Goal: Task Accomplishment & Management: Use online tool/utility

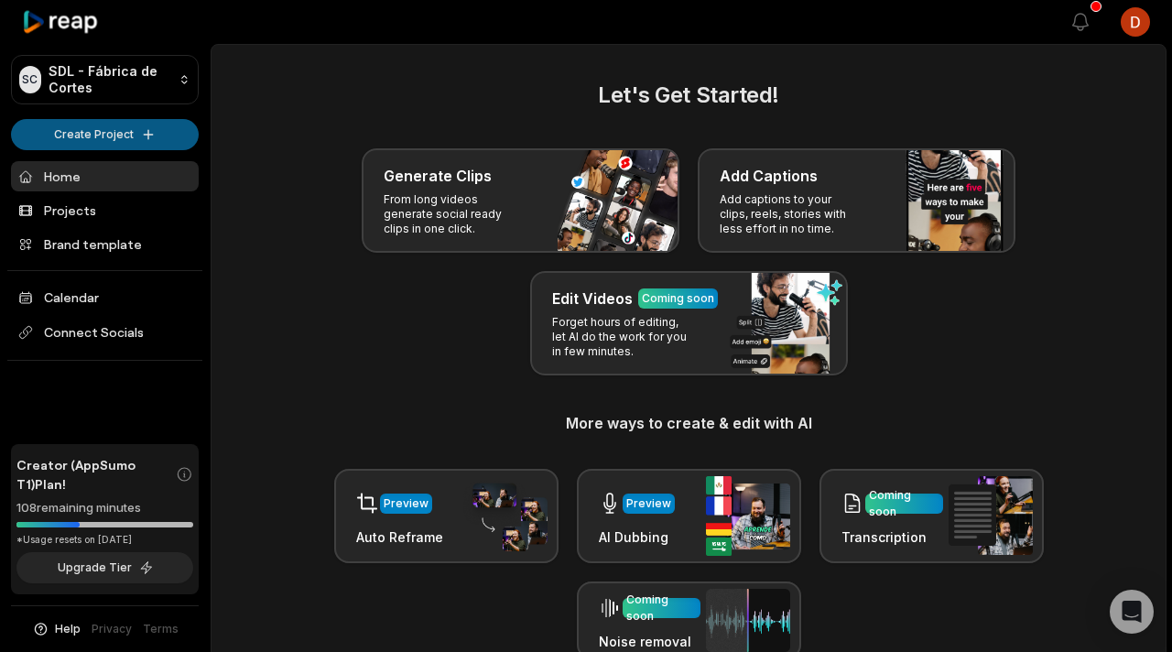
click at [149, 135] on html "SC SDL - Fábrica [PERSON_NAME] Create Project Home Projects Brand template Cale…" at bounding box center [586, 326] width 1172 height 652
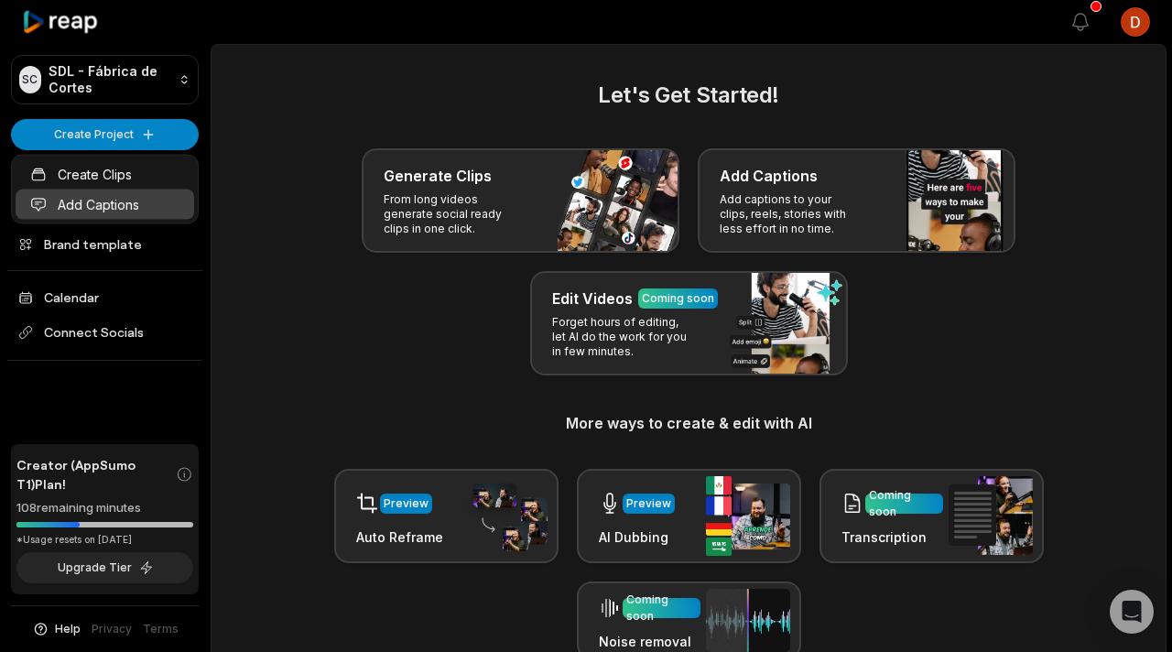
click at [110, 217] on link "Add Captions" at bounding box center [105, 205] width 179 height 30
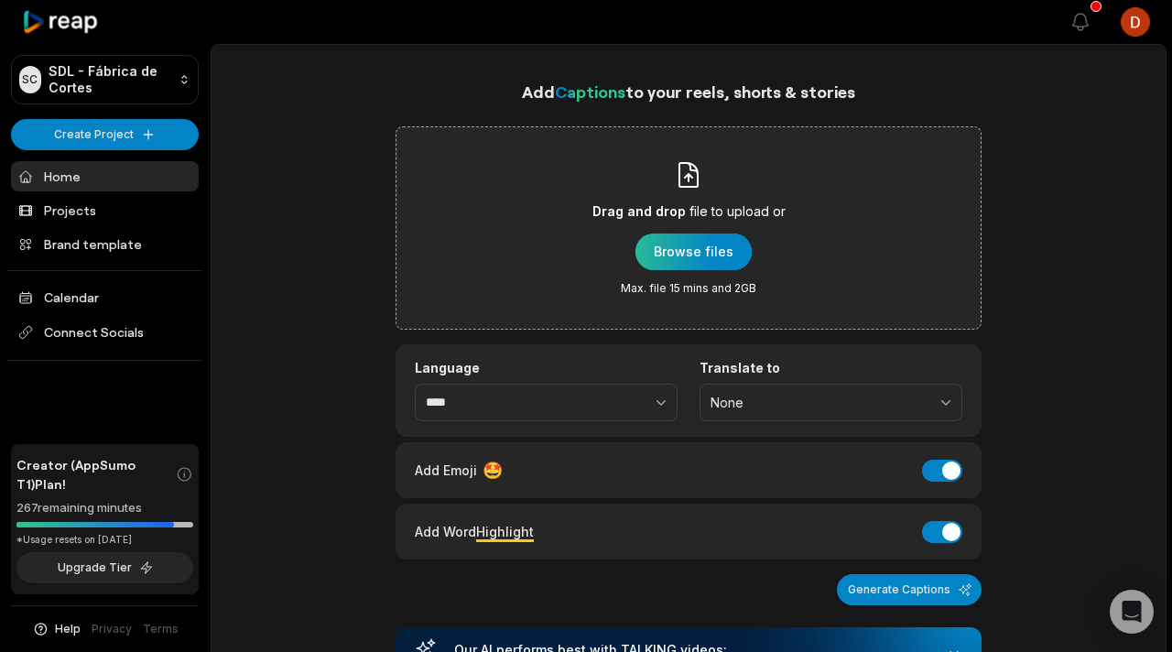
click at [681, 248] on div "button" at bounding box center [694, 252] width 116 height 37
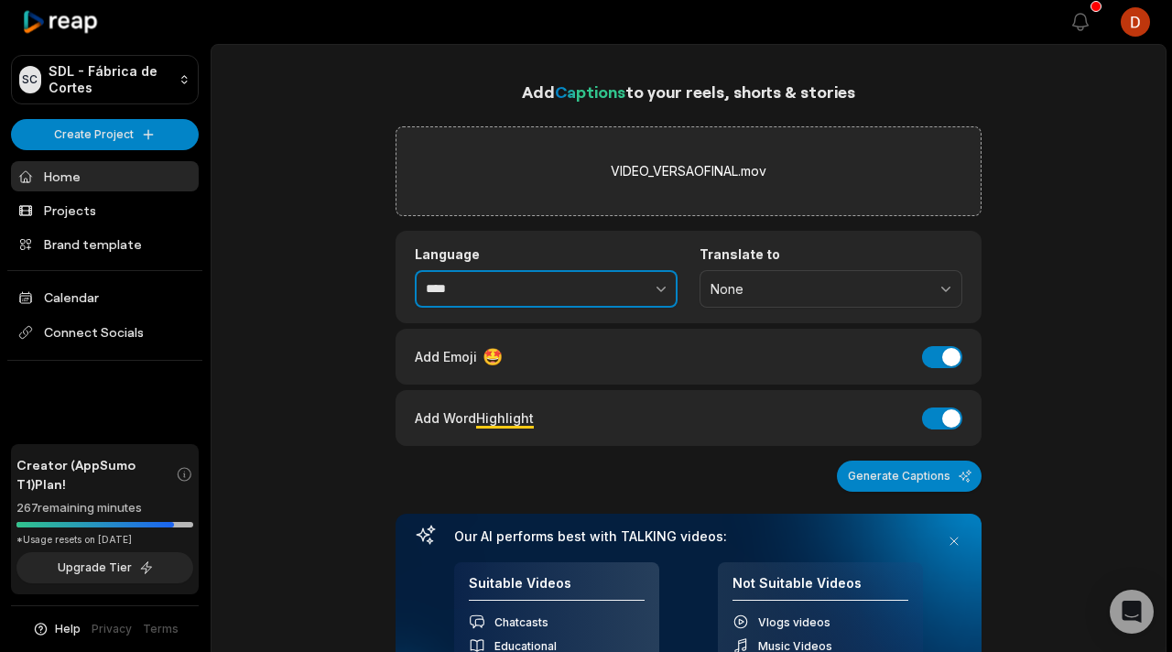
click at [585, 288] on button "button" at bounding box center [621, 289] width 113 height 38
type input "**********"
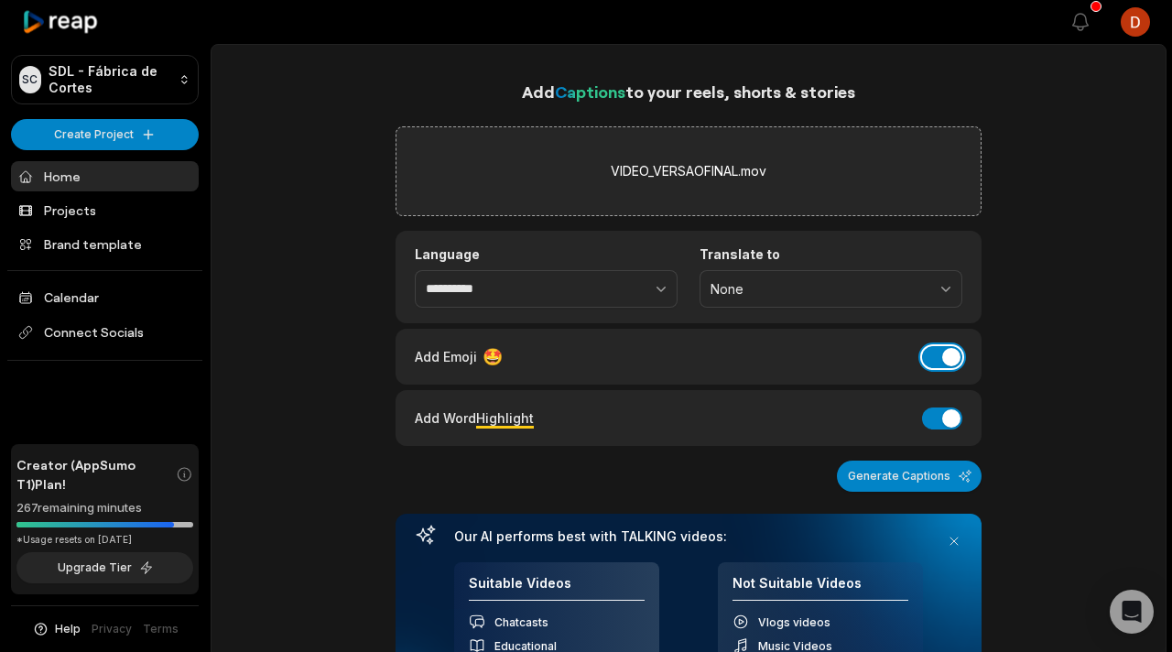
click at [945, 354] on button "Add Emoji" at bounding box center [942, 357] width 40 height 22
click at [938, 400] on div "Add Word Highlight Add Word Highlight" at bounding box center [689, 418] width 586 height 56
click at [937, 417] on button "Add Word Highlight" at bounding box center [942, 419] width 40 height 22
click at [940, 476] on button "Generate Captions" at bounding box center [909, 476] width 145 height 31
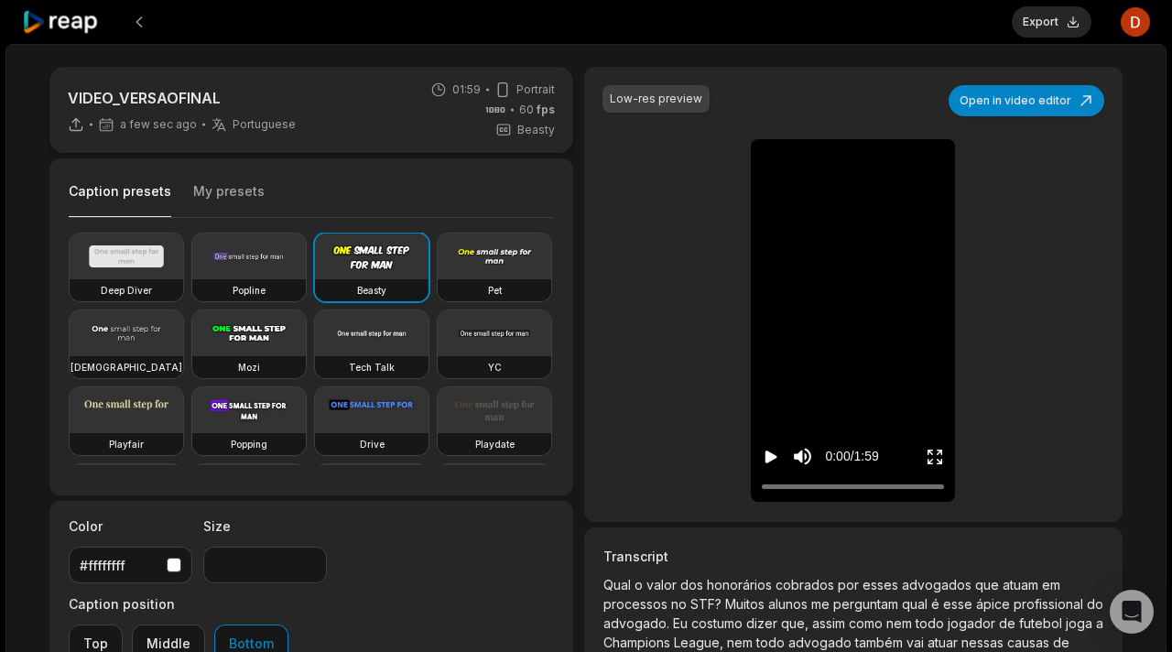
click at [162, 176] on div "Caption presets My presets" at bounding box center [311, 196] width 485 height 44
click at [185, 176] on div "Caption presets My presets" at bounding box center [311, 196] width 485 height 44
click at [201, 188] on button "My presets" at bounding box center [228, 199] width 71 height 35
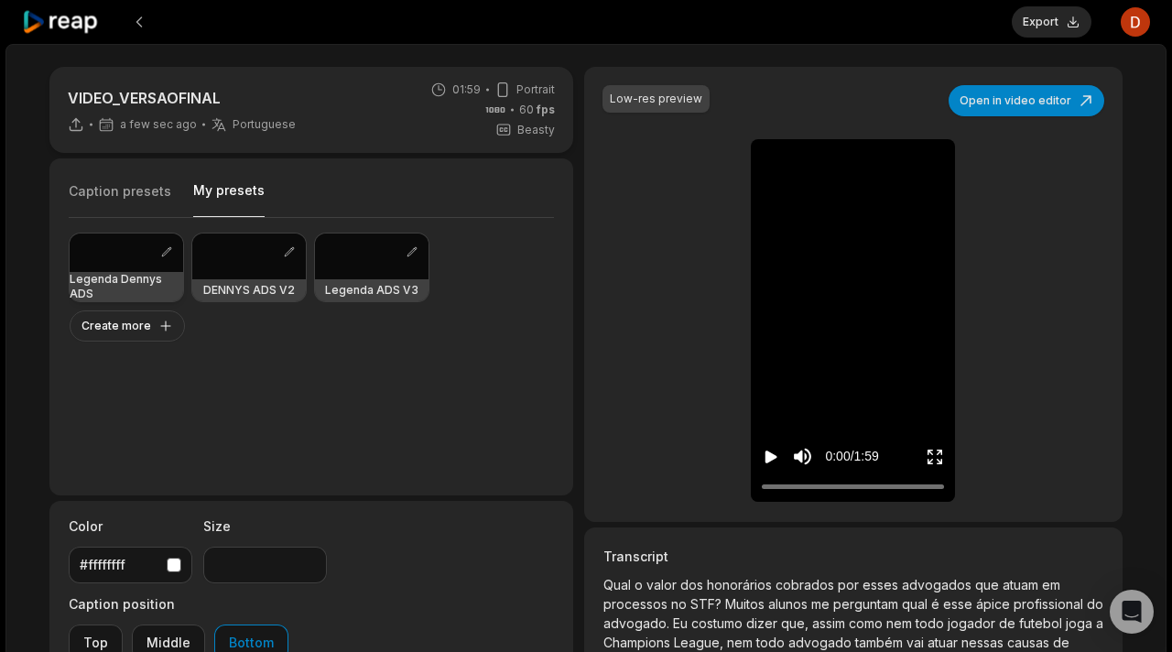
click at [125, 265] on div at bounding box center [127, 253] width 114 height 38
type input "**"
click at [766, 450] on icon "Play video" at bounding box center [771, 457] width 18 height 18
click at [765, 450] on icon "Pause video" at bounding box center [771, 457] width 18 height 18
click at [1059, 27] on button "Export" at bounding box center [1052, 21] width 80 height 31
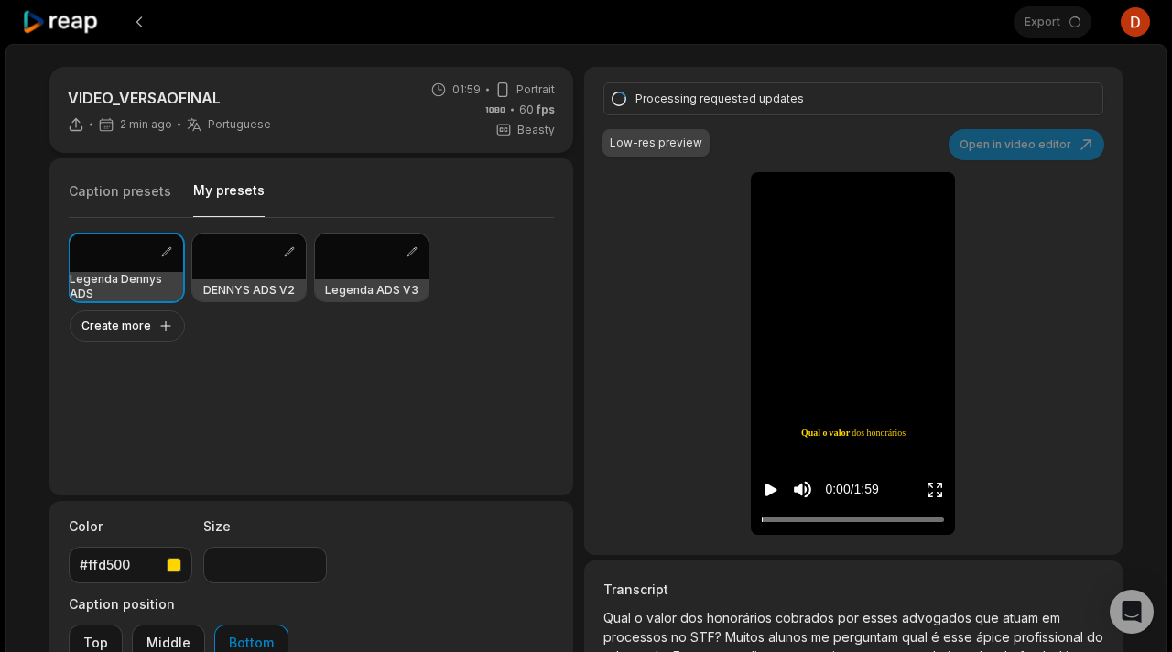
click at [778, 486] on icon "Play video" at bounding box center [771, 490] width 18 height 18
click at [778, 486] on icon "Pause video" at bounding box center [771, 490] width 18 height 18
click at [826, 115] on div "Processing requested updates Low-res preview Open in video editor Qual o valor …" at bounding box center [853, 311] width 539 height 488
click at [847, 49] on div "VIDEO_VERSAOFINAL 2 min ago Portuguese pt 01:59 Portrait 60 fps Beasty Caption …" at bounding box center [585, 490] width 1161 height 893
click at [145, 22] on button at bounding box center [139, 21] width 33 height 33
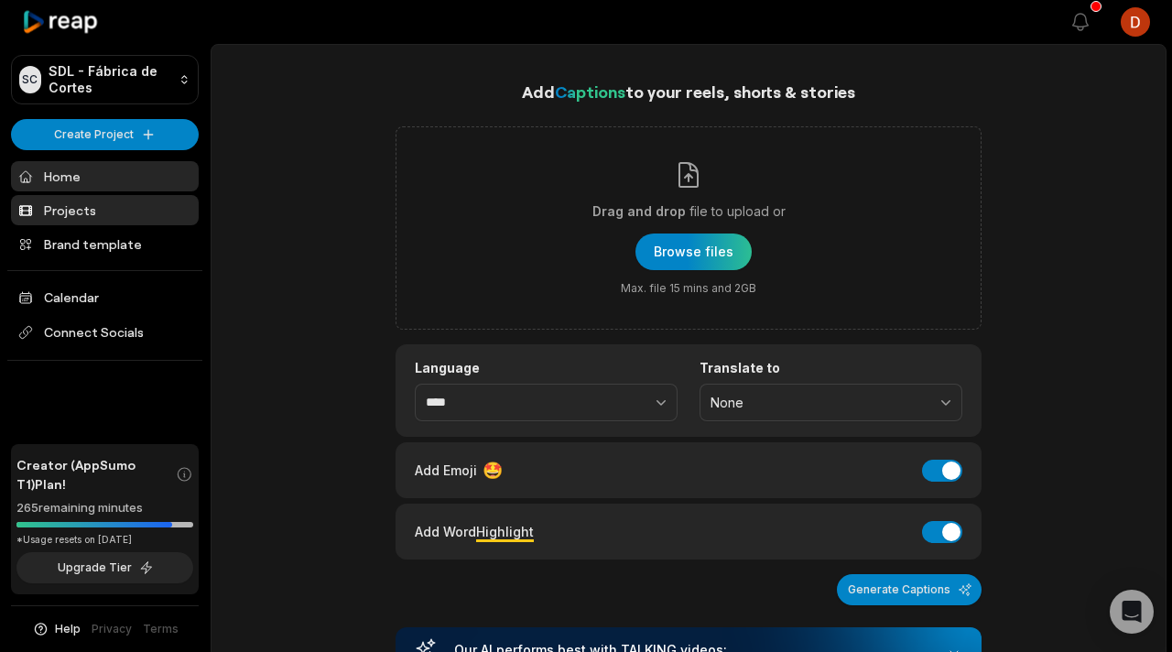
click at [131, 207] on link "Projects" at bounding box center [105, 210] width 188 height 30
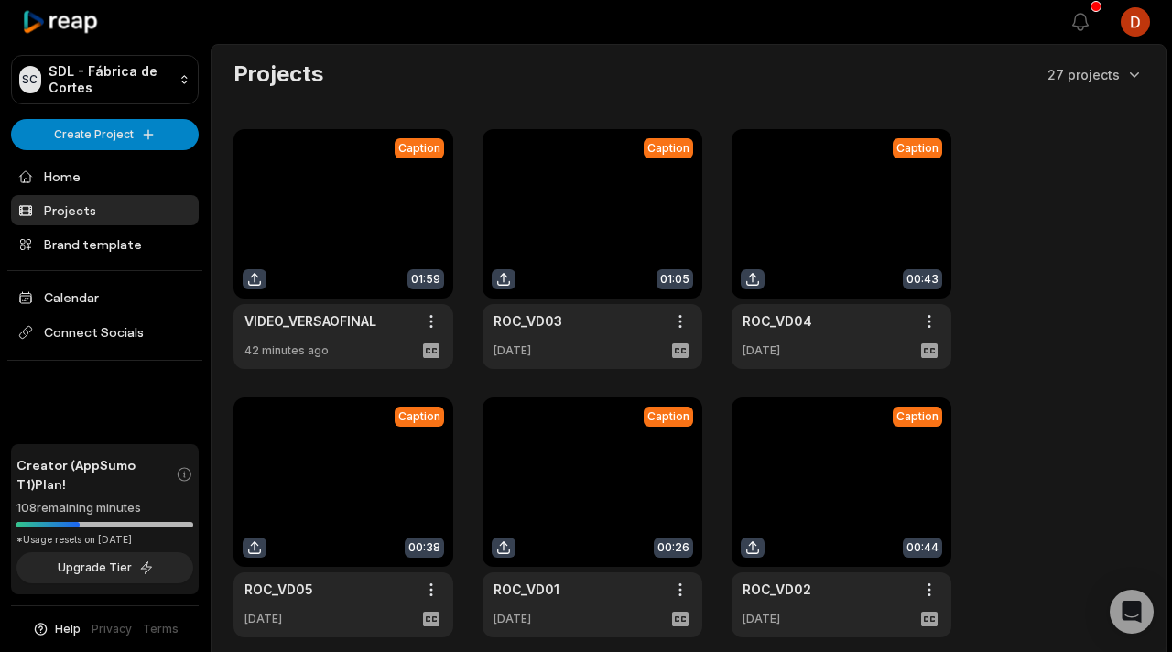
click at [357, 242] on link at bounding box center [344, 249] width 220 height 240
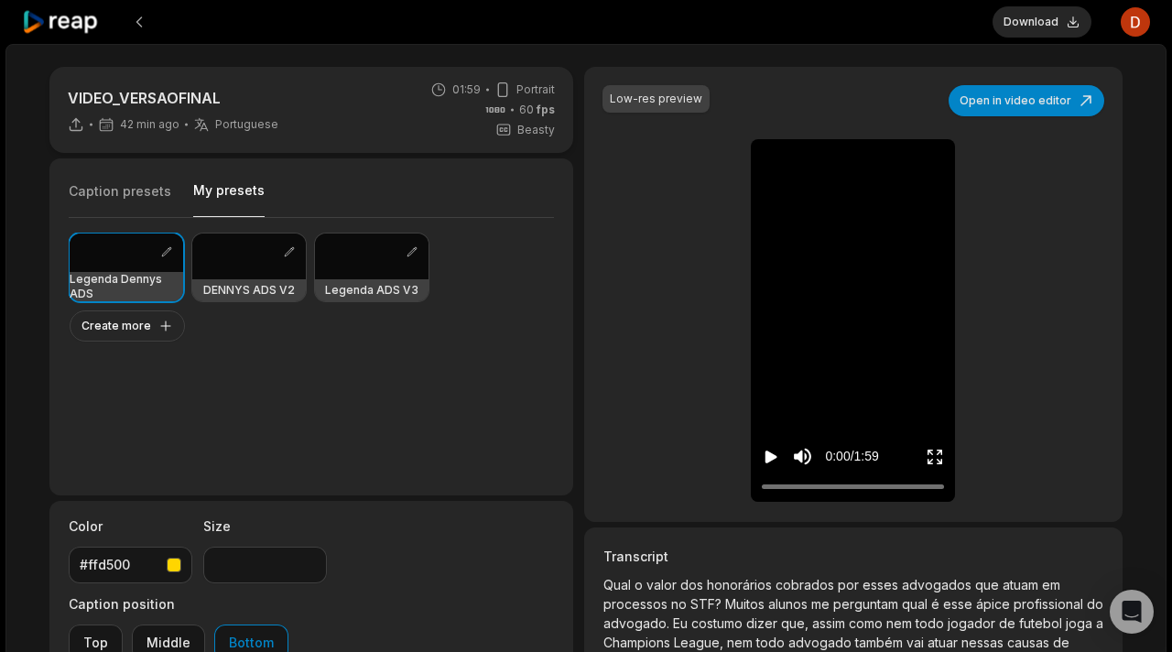
click at [217, 201] on button "My presets" at bounding box center [228, 199] width 71 height 36
click at [1077, 15] on button "Download" at bounding box center [1042, 21] width 99 height 31
click at [870, 601] on span "perguntam" at bounding box center [868, 604] width 69 height 16
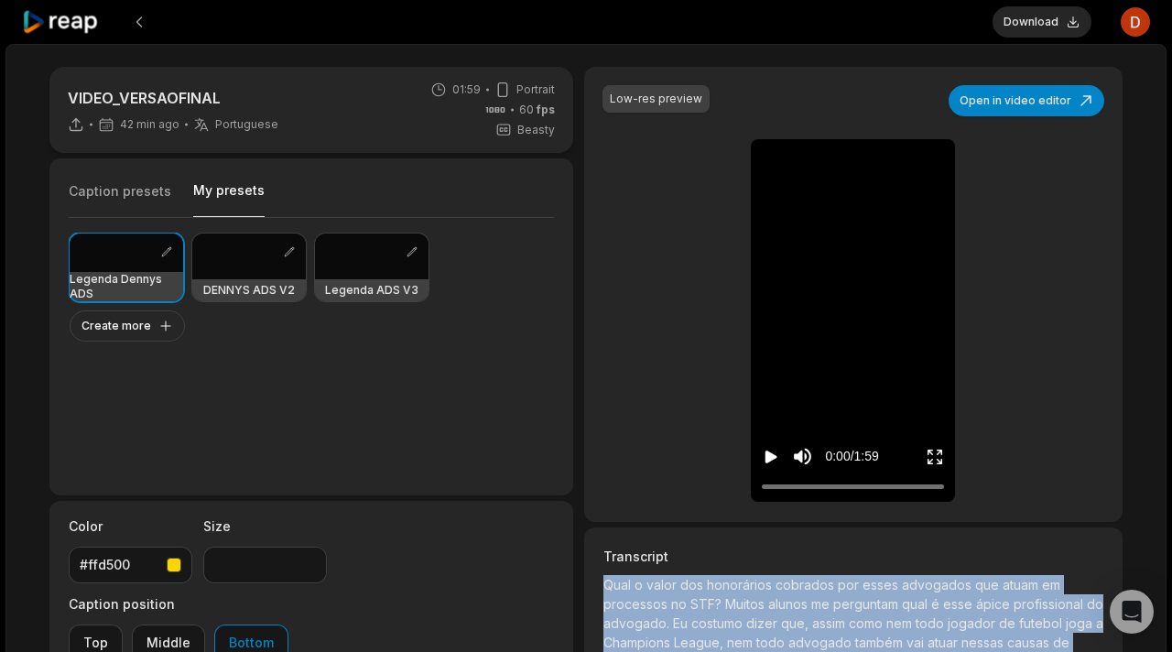
click at [870, 601] on span "perguntam" at bounding box center [868, 604] width 69 height 16
copy p "Qual o valor dos honorários cobrados por esses advogados que atuam em processos…"
